Goal: Find specific page/section: Find specific page/section

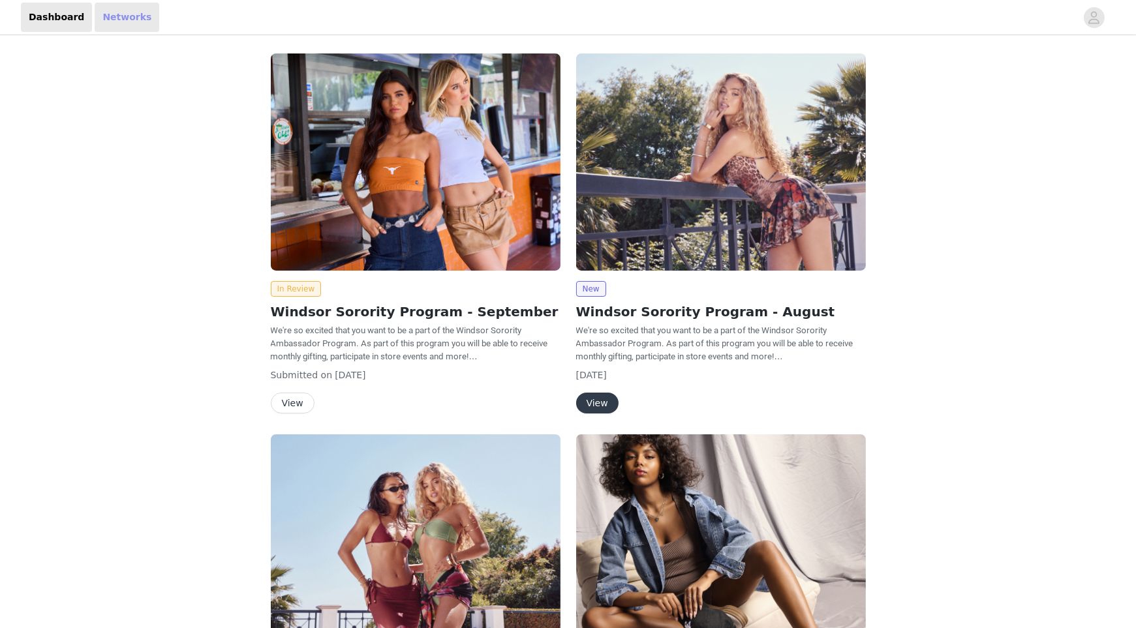
click at [104, 19] on link "Networks" at bounding box center [127, 17] width 65 height 29
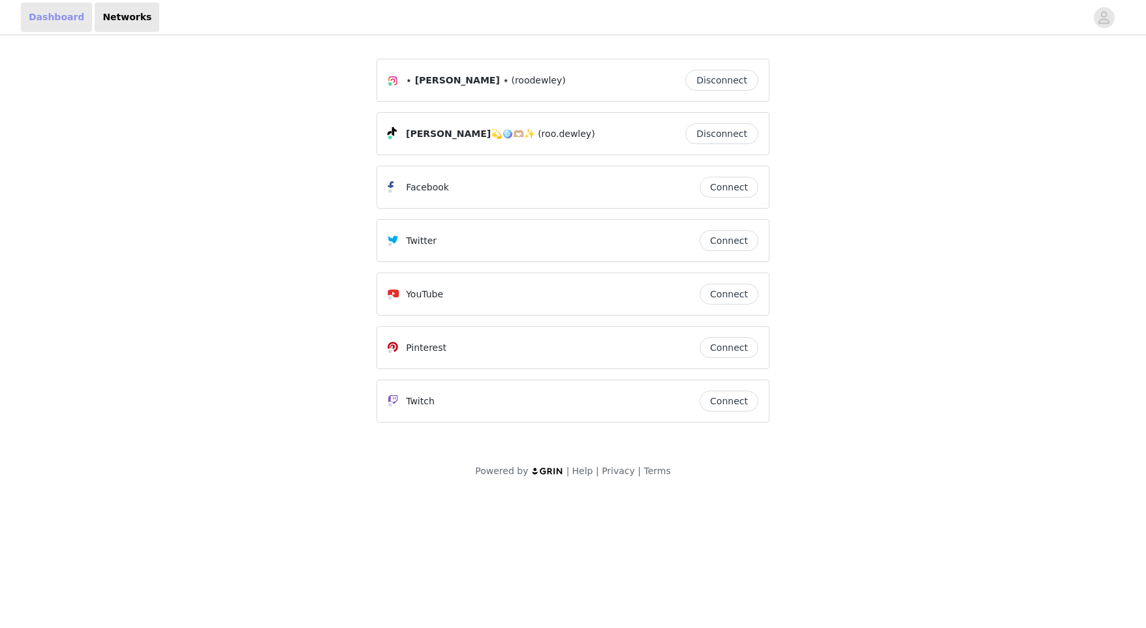
click at [56, 20] on link "Dashboard" at bounding box center [56, 17] width 71 height 29
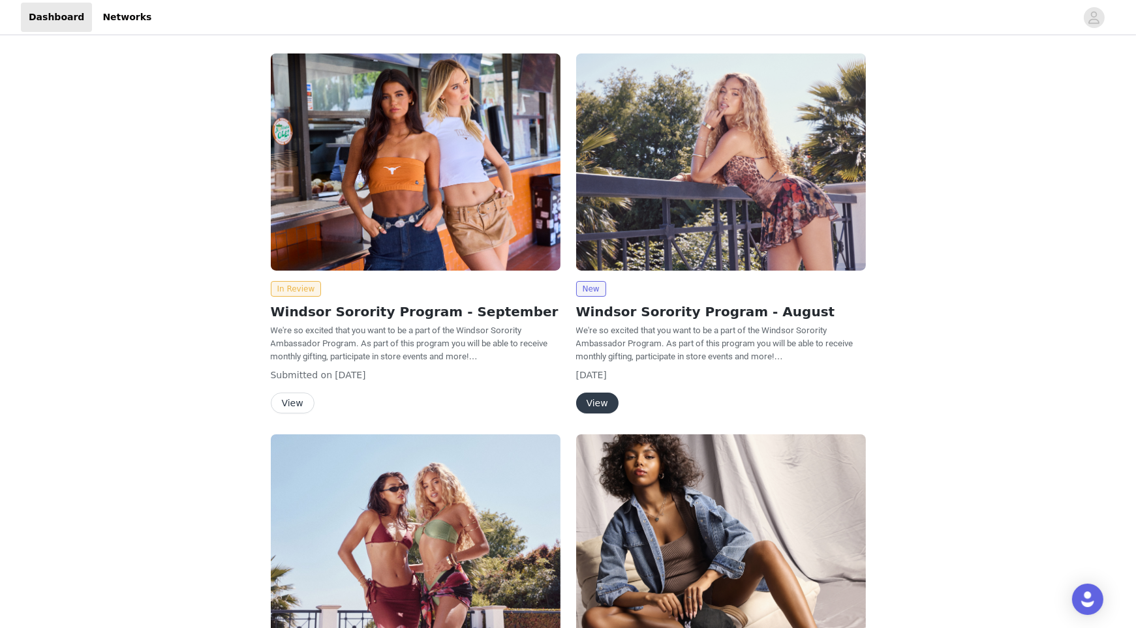
click at [399, 223] on img at bounding box center [416, 161] width 290 height 217
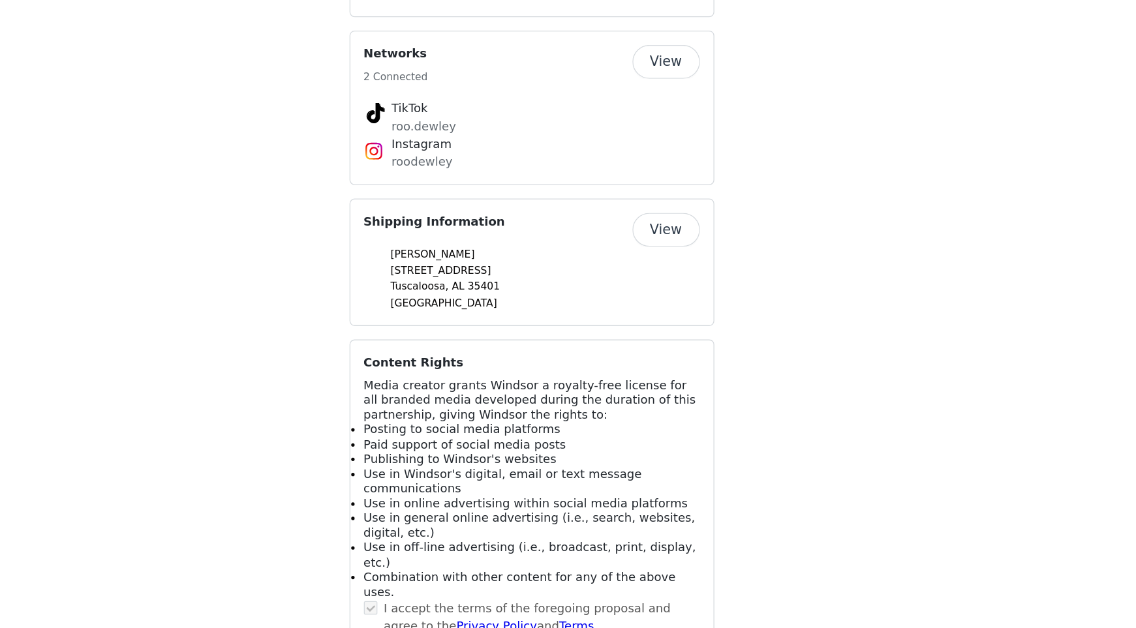
scroll to position [1029, 0]
